Goal: Information Seeking & Learning: Learn about a topic

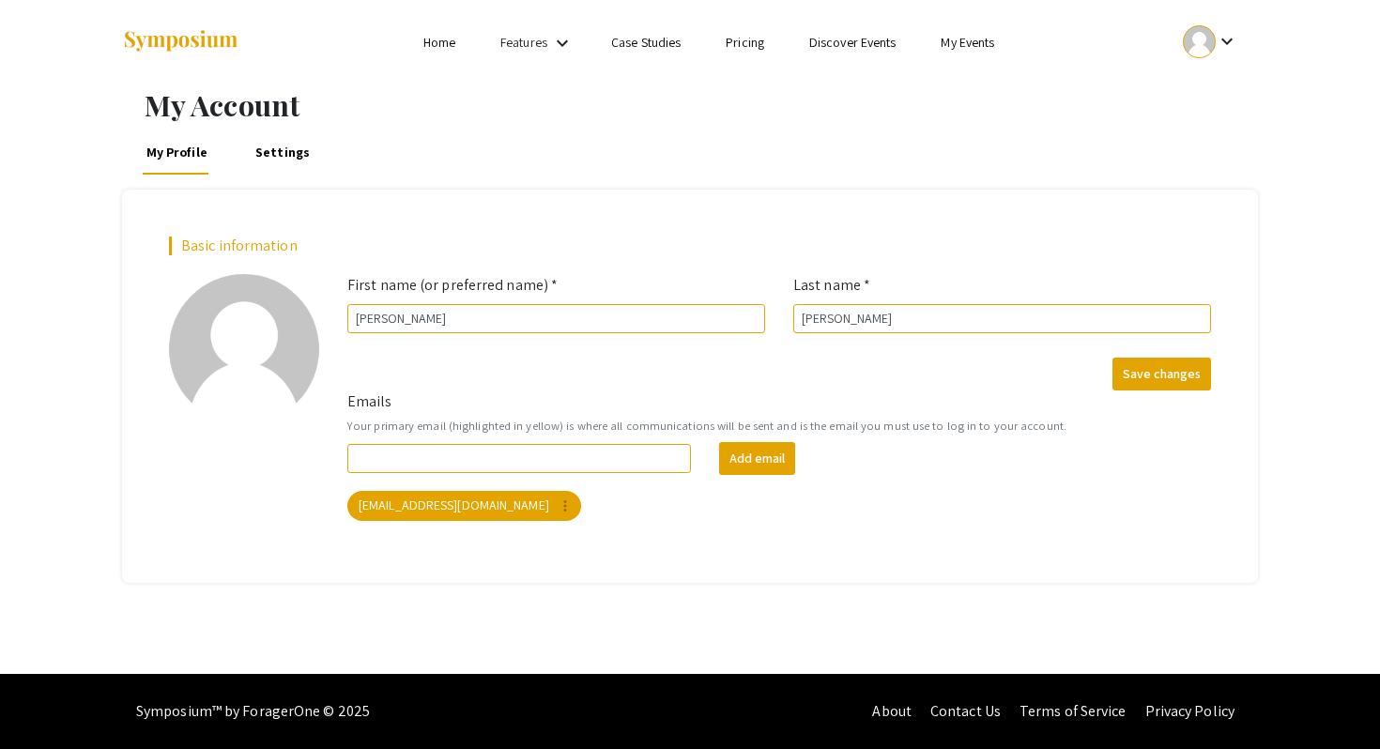
click at [975, 42] on link "My Events" at bounding box center [968, 42] width 54 height 17
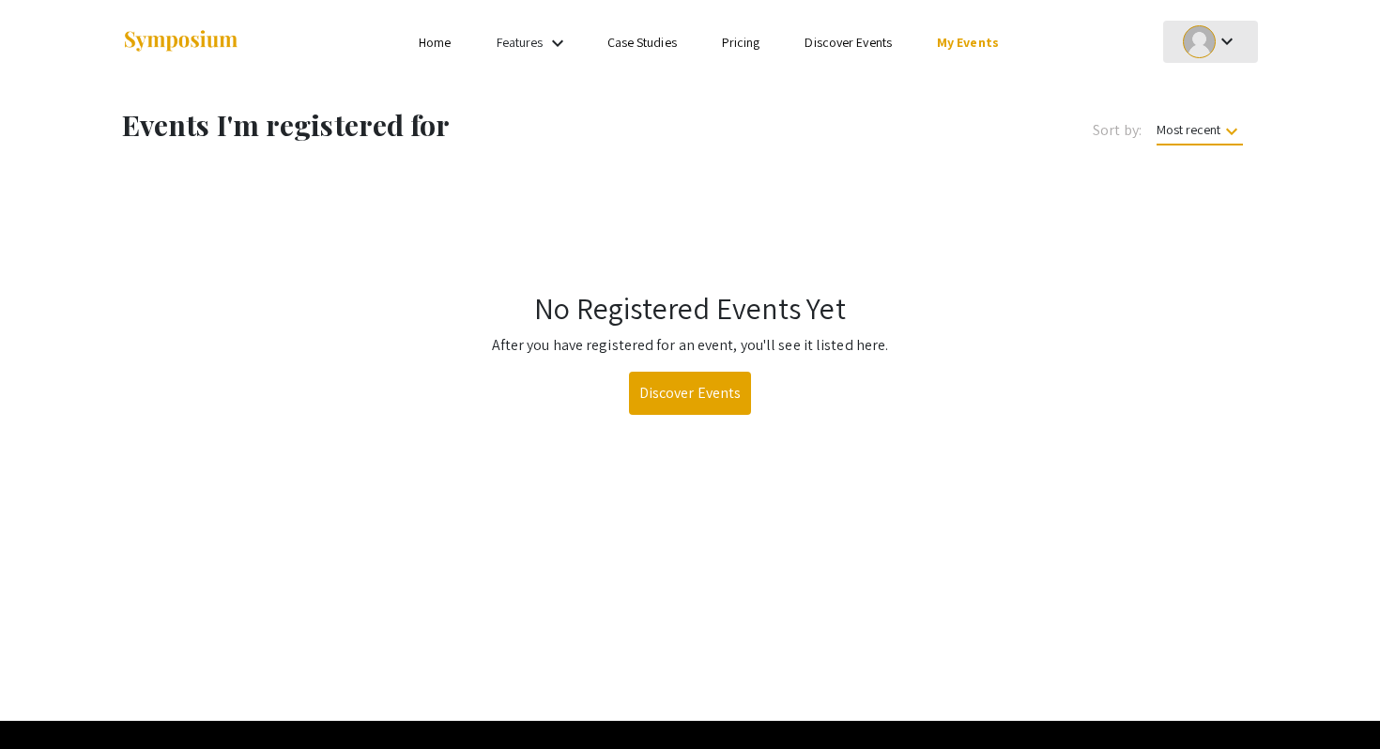
click at [1213, 44] on div at bounding box center [1199, 41] width 33 height 33
click at [441, 48] on div at bounding box center [690, 374] width 1380 height 749
click at [856, 50] on link "Discover Events" at bounding box center [848, 42] width 87 height 17
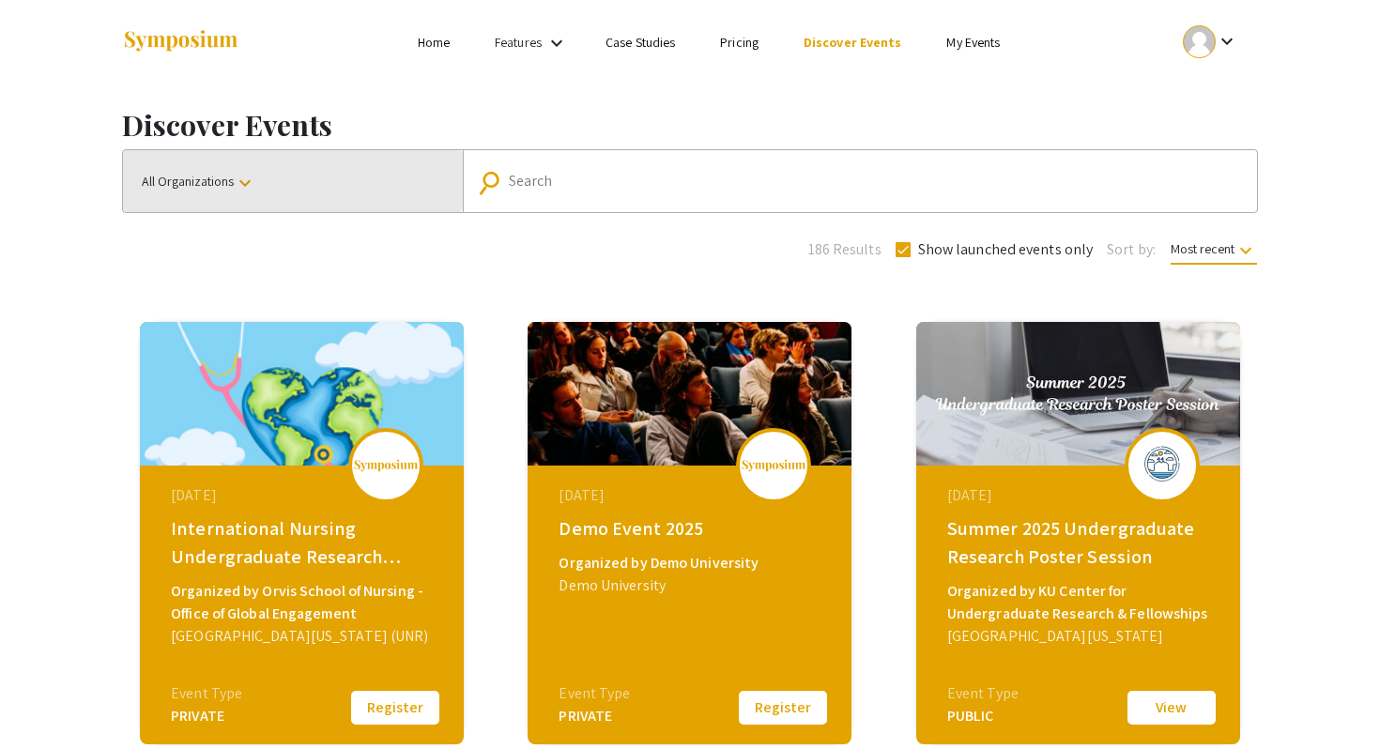
click at [320, 193] on button "All Organizations keyboard_arrow_down" at bounding box center [293, 181] width 340 height 62
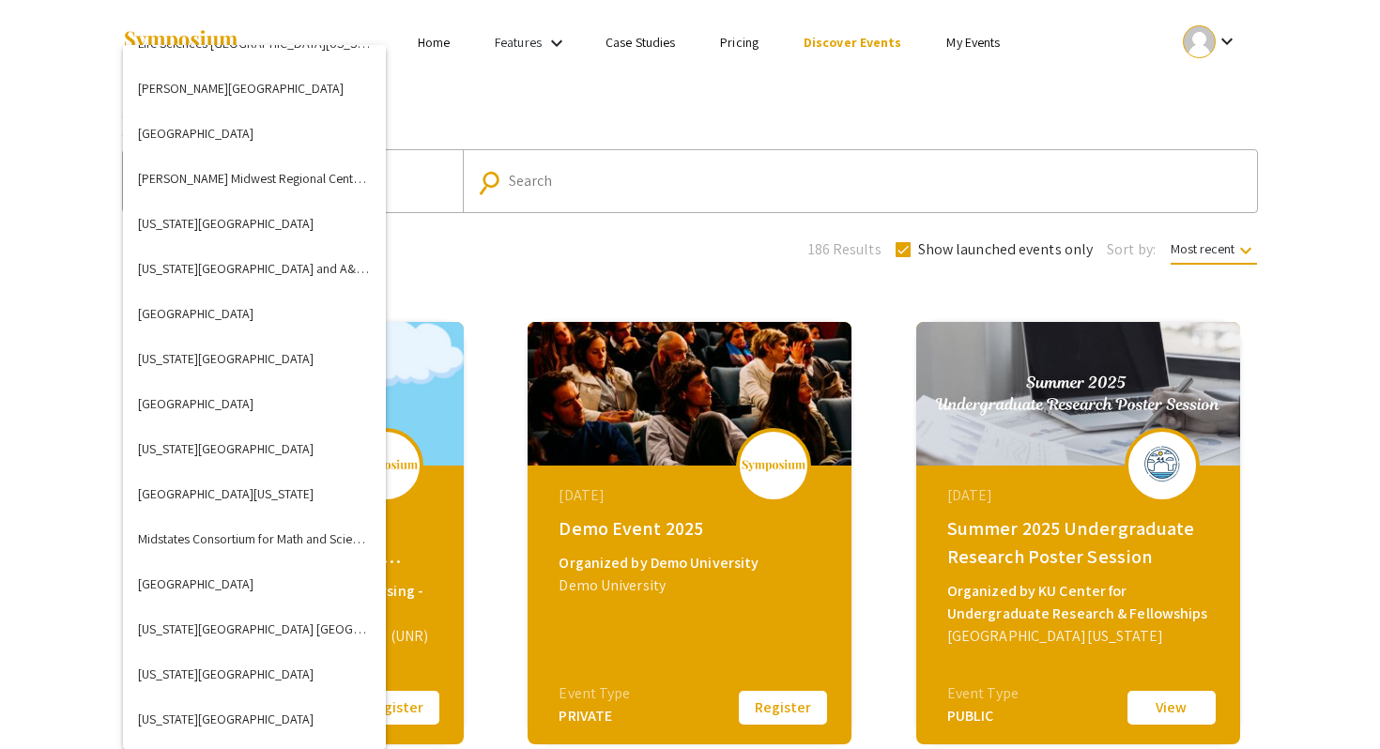
scroll to position [3077, 0]
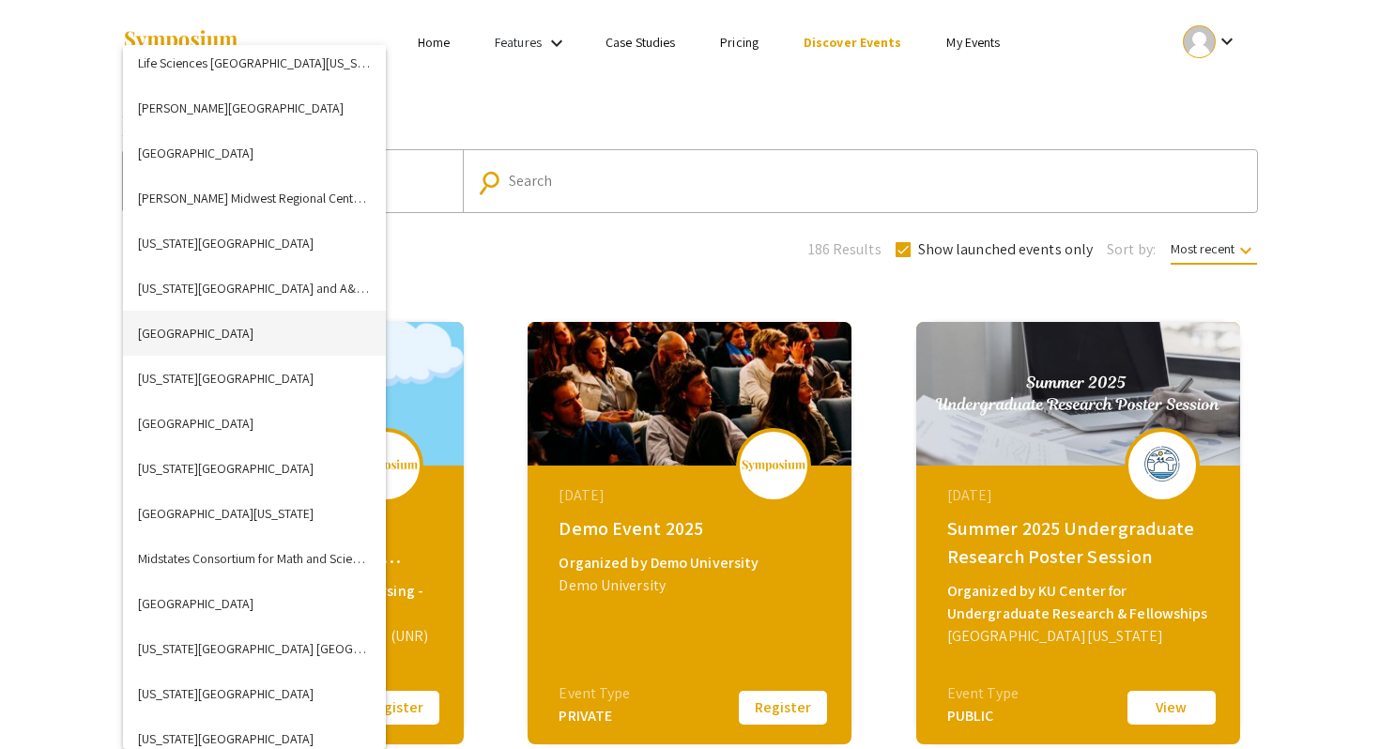
click at [222, 345] on button "[GEOGRAPHIC_DATA]" at bounding box center [254, 333] width 263 height 45
checkbox input "false"
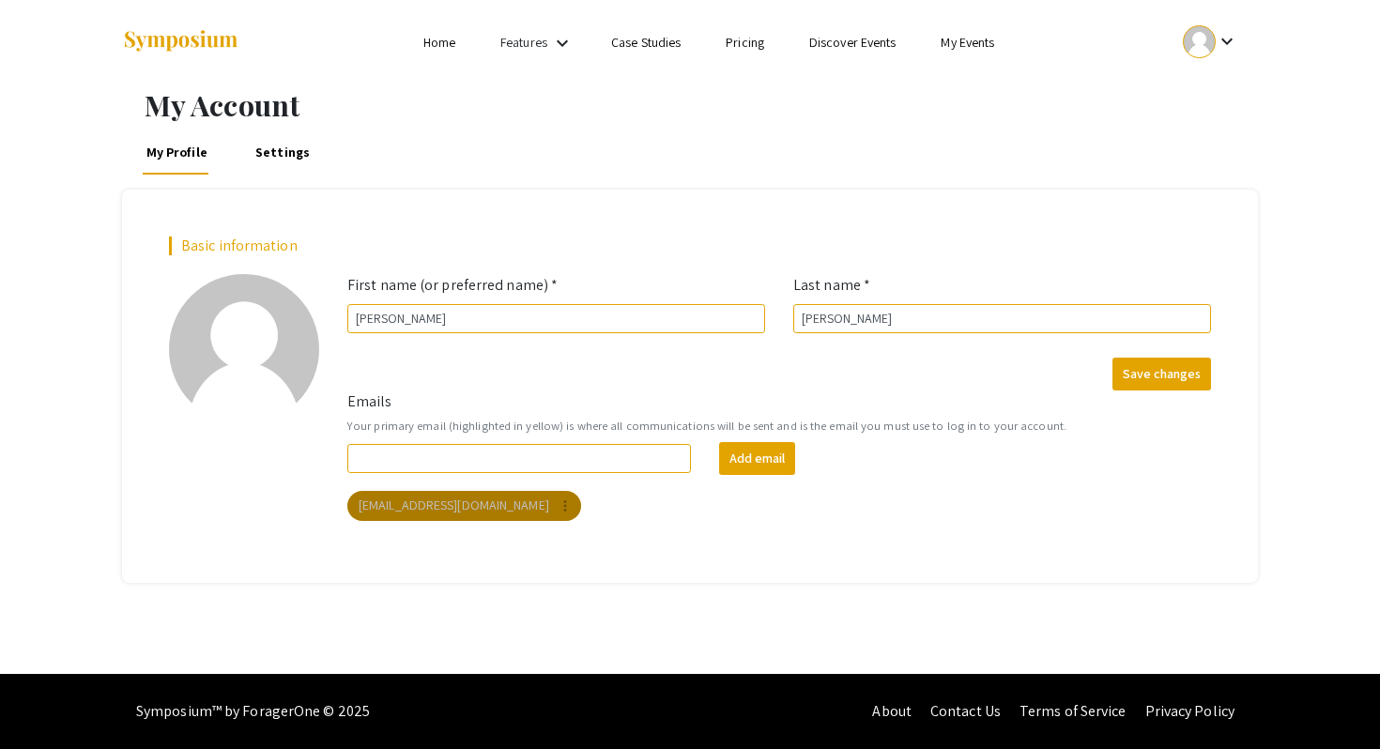
click at [468, 504] on mat-chip "hendlu01@luther.edu more_vert" at bounding box center [464, 506] width 234 height 30
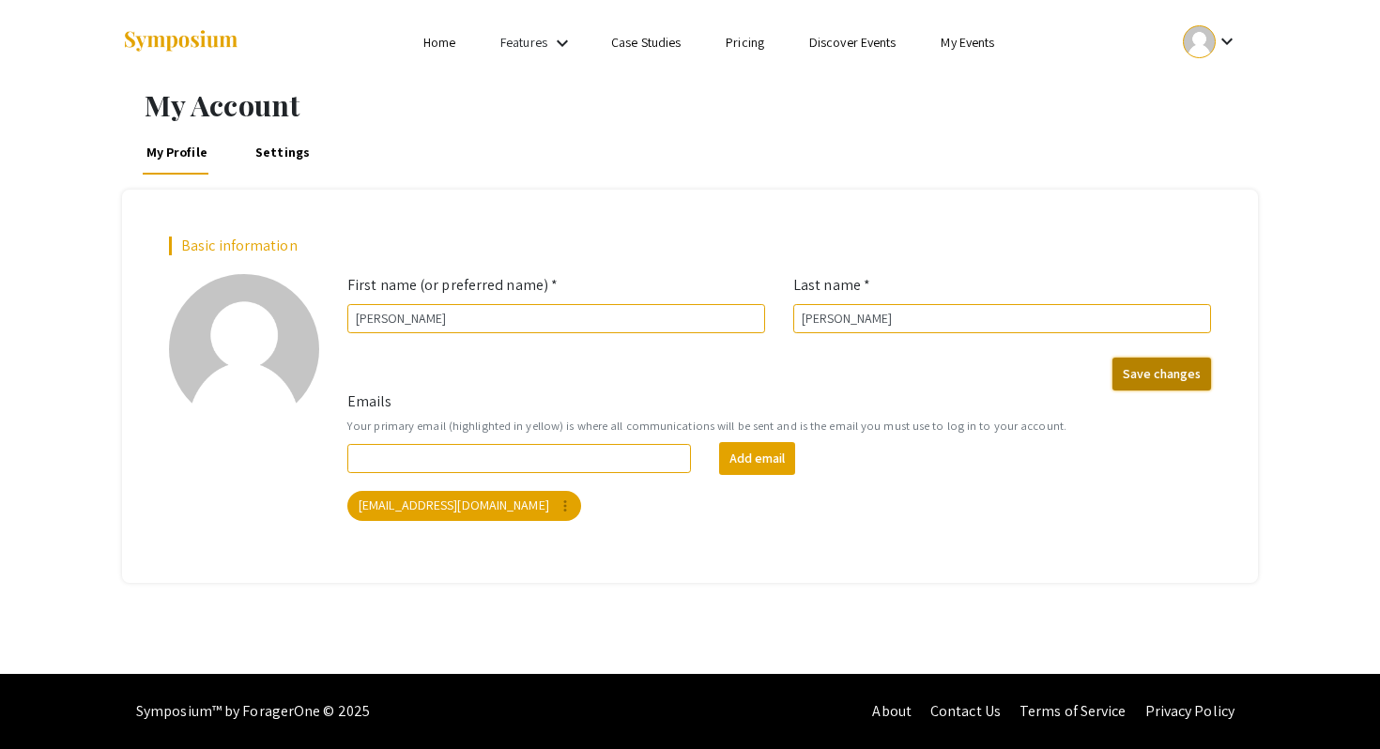
click at [1163, 374] on button "Save changes" at bounding box center [1162, 374] width 99 height 33
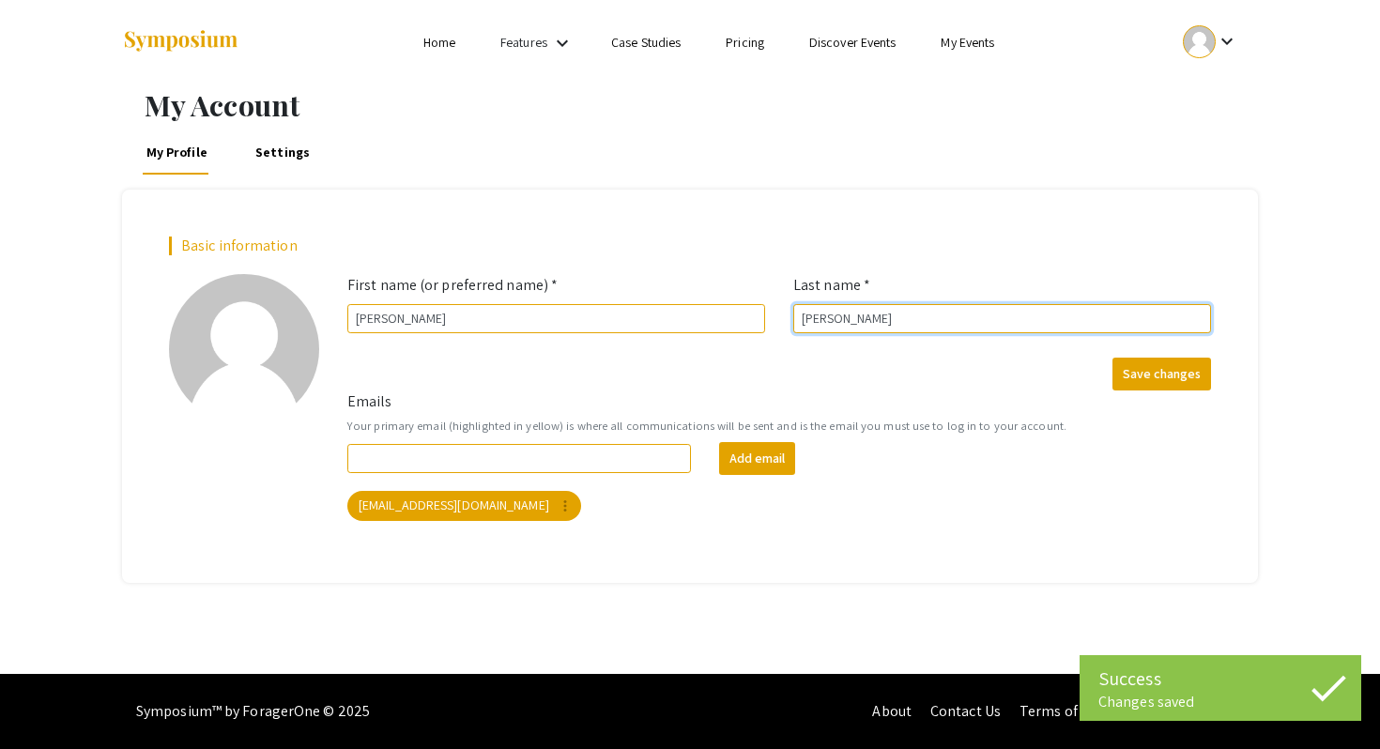
click at [943, 318] on input "[PERSON_NAME]" at bounding box center [1002, 318] width 418 height 29
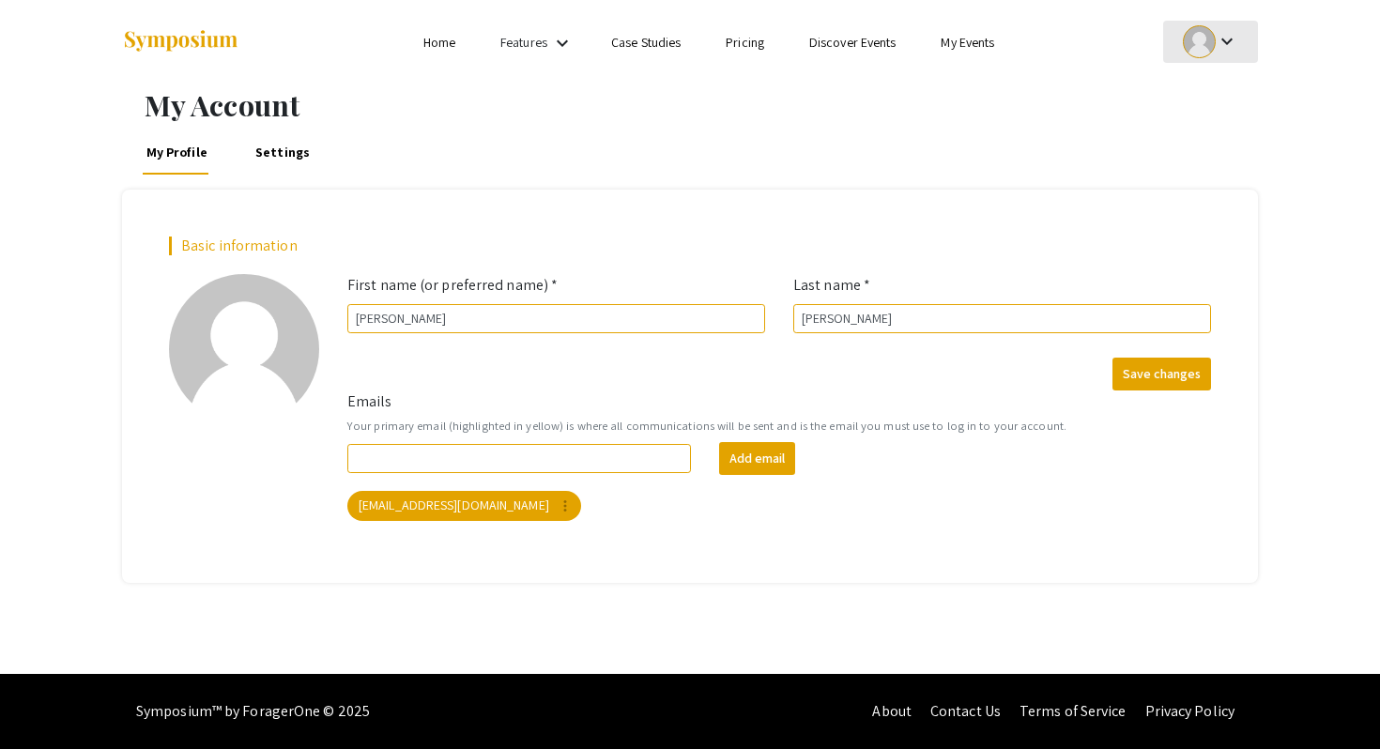
click at [1229, 40] on mat-icon "keyboard_arrow_down" at bounding box center [1227, 41] width 23 height 23
click at [1181, 173] on button "Sign out" at bounding box center [1221, 183] width 116 height 45
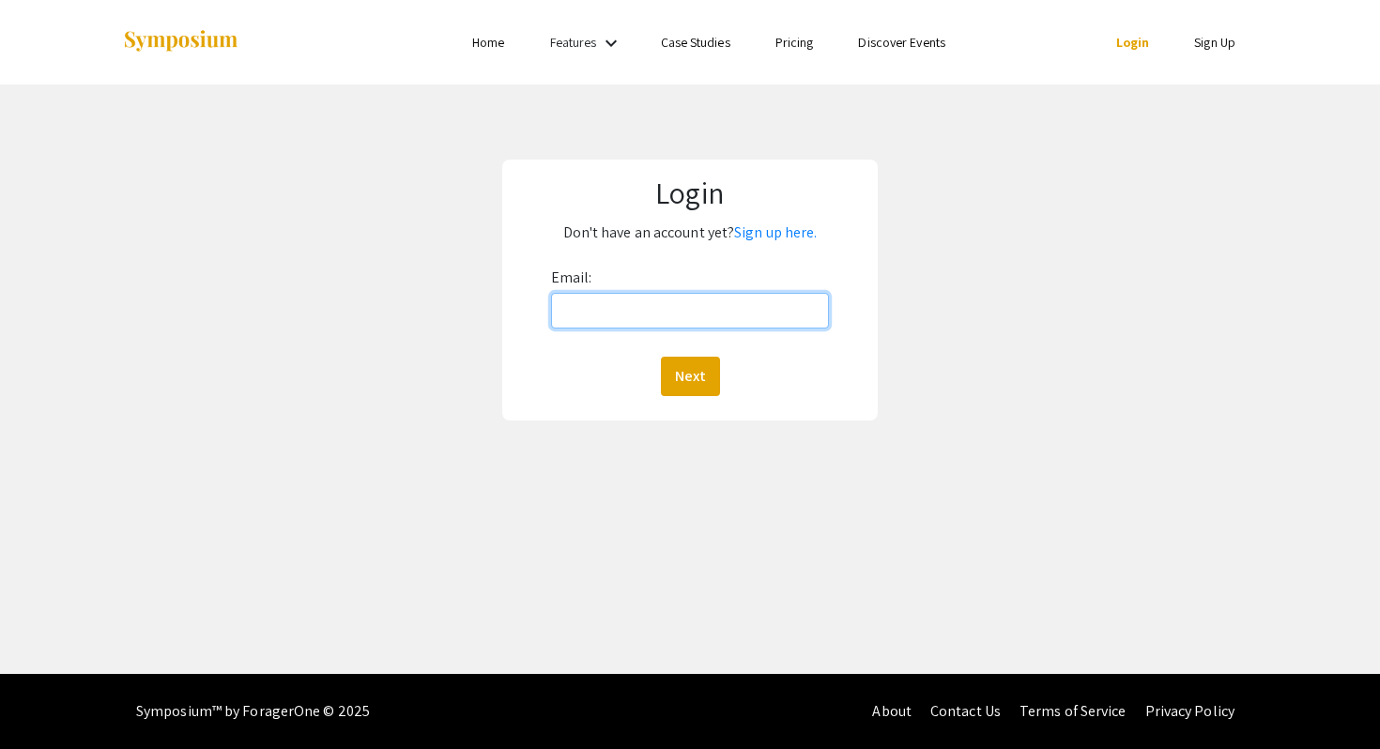
click at [594, 300] on input "Email:" at bounding box center [690, 311] width 279 height 36
type input "Hendlu01@luther.edu"
click at [694, 377] on button "Next" at bounding box center [690, 376] width 59 height 39
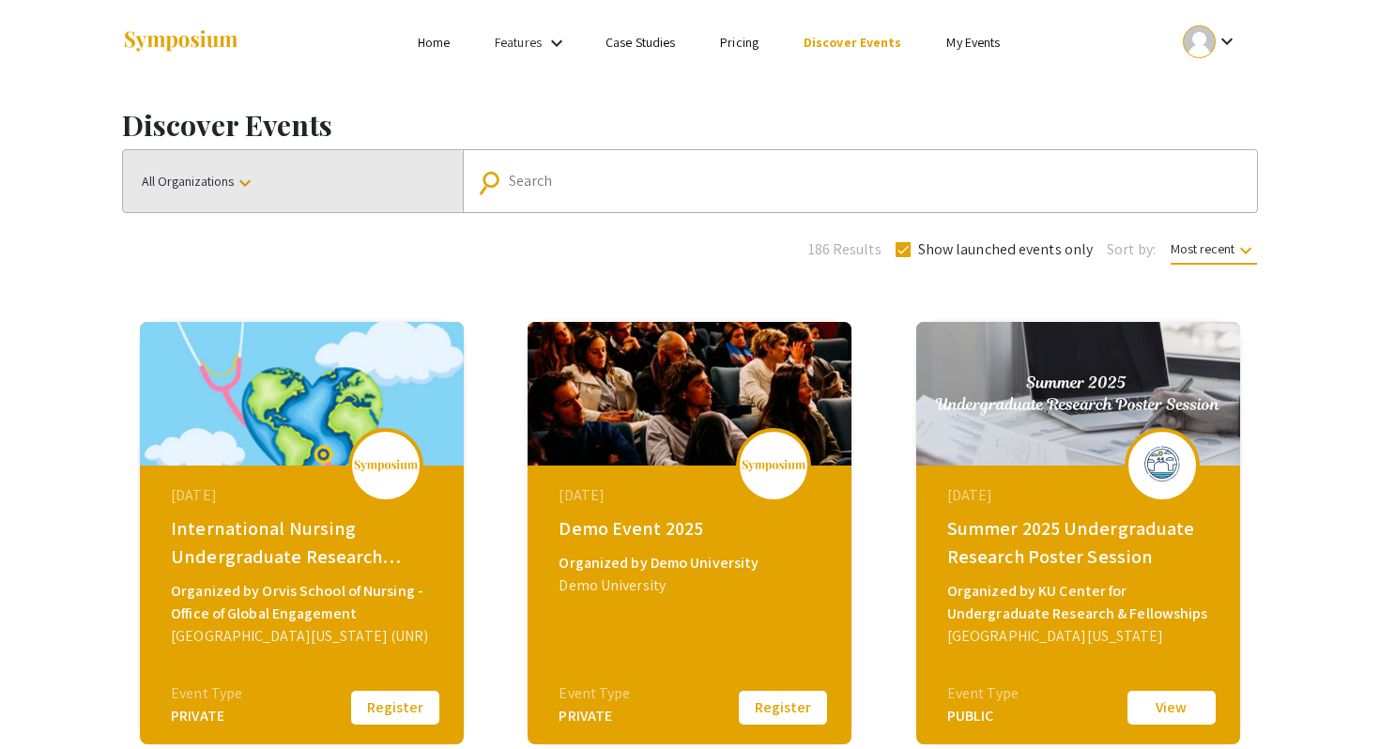
click at [299, 203] on button "All Organizations keyboard_arrow_down" at bounding box center [293, 181] width 340 height 62
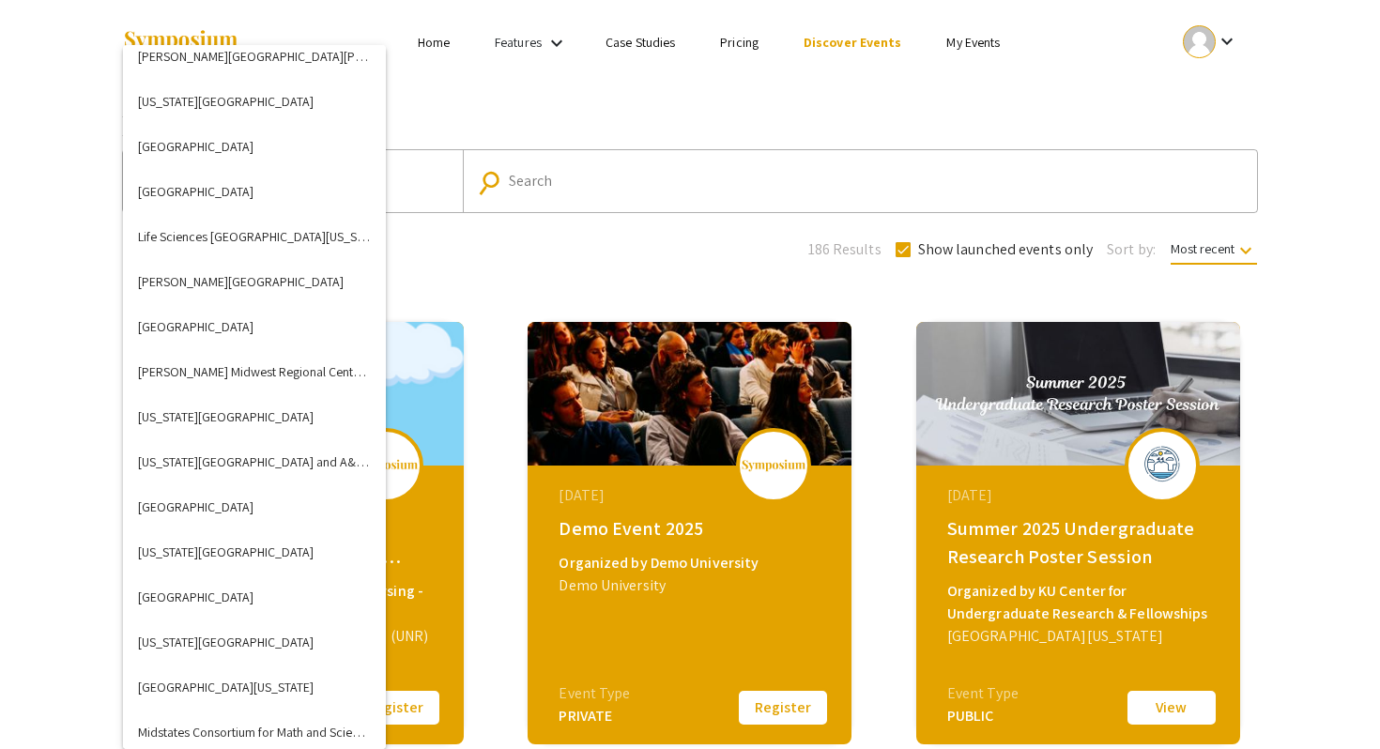
scroll to position [2894, 0]
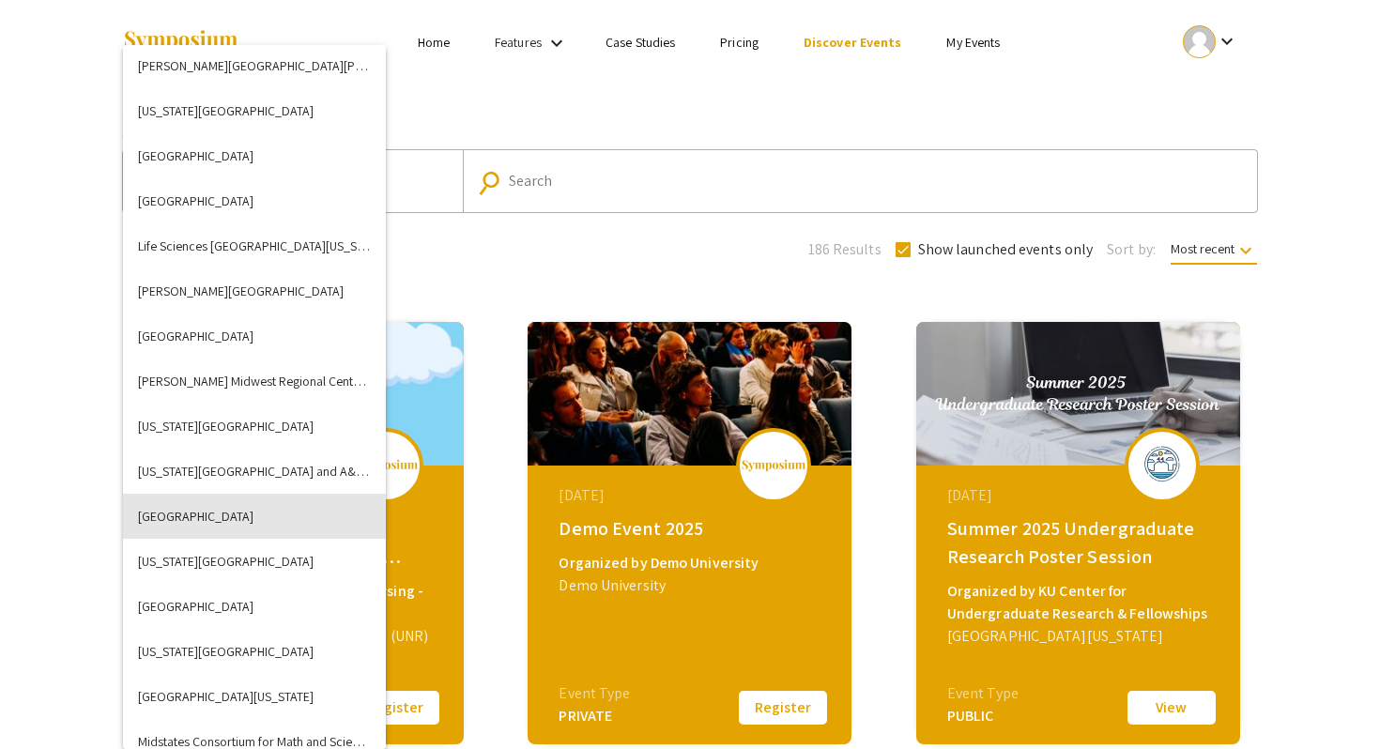
click at [228, 529] on button "Luther College" at bounding box center [254, 516] width 263 height 45
checkbox input "false"
